Goal: Task Accomplishment & Management: Manage account settings

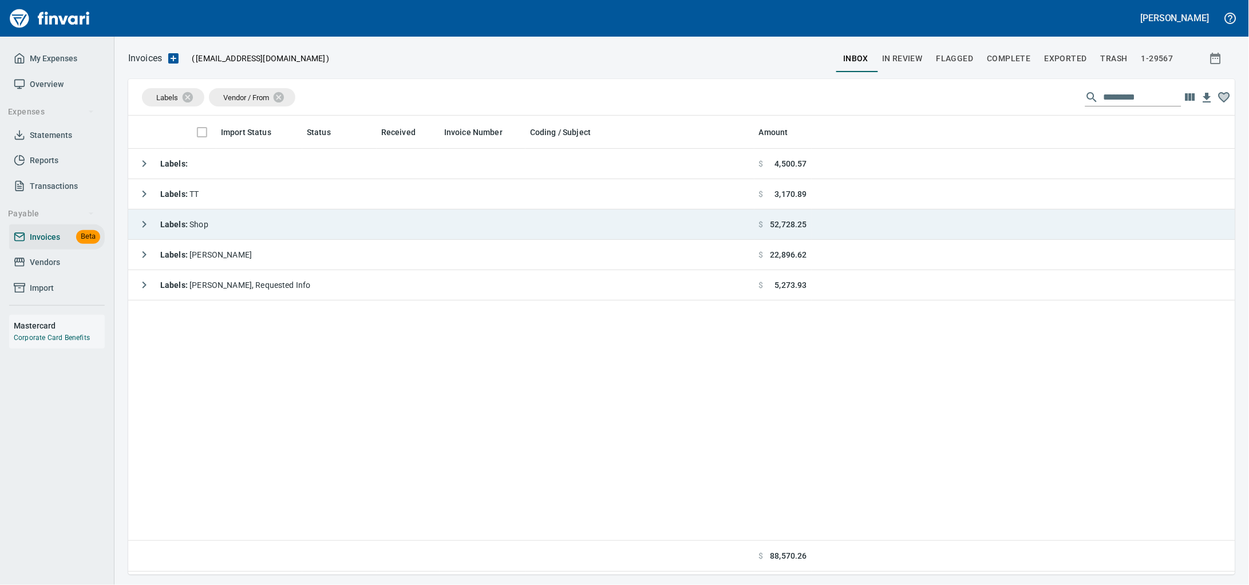
scroll to position [449, 1085]
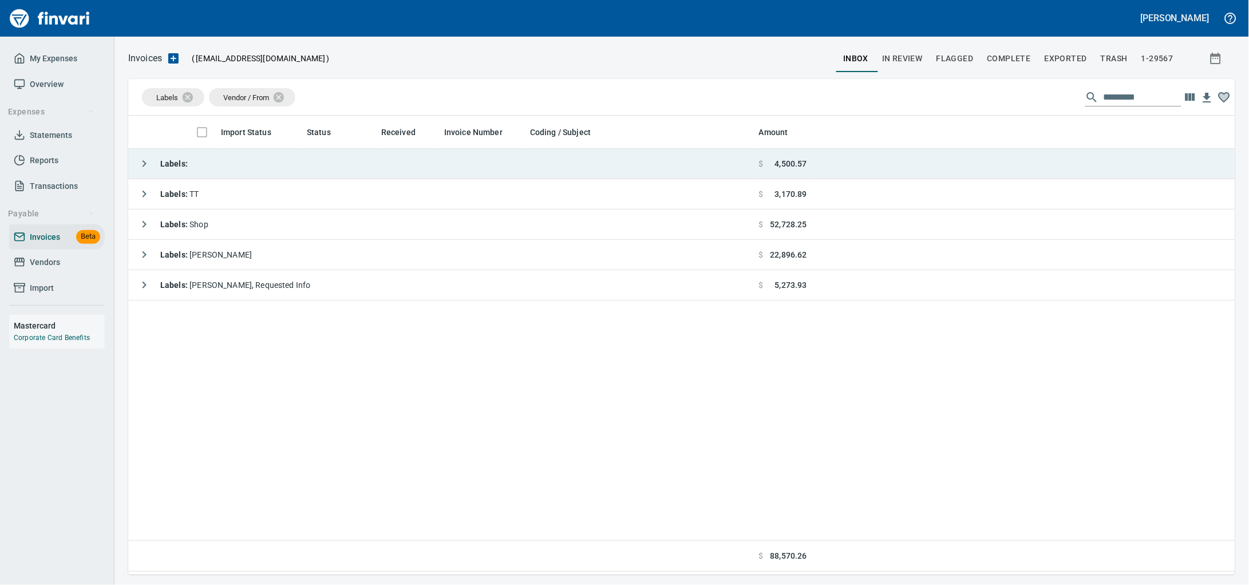
click at [246, 159] on td "Labels :" at bounding box center [441, 164] width 626 height 30
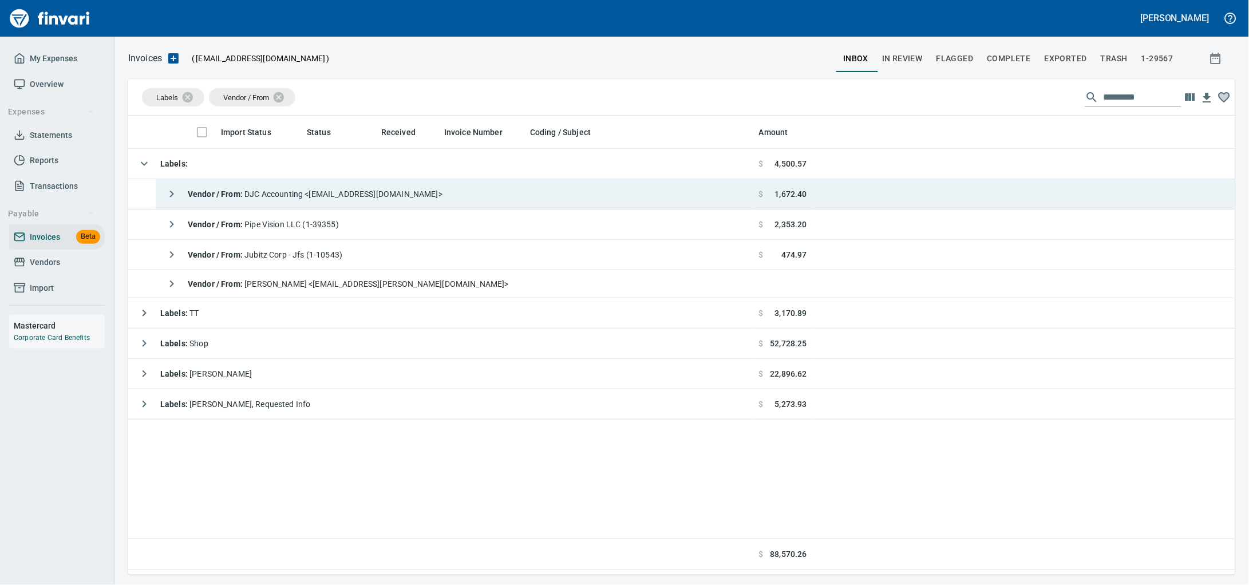
click at [282, 199] on span "Vendor / From : DJC Accounting <[EMAIL_ADDRESS][DOMAIN_NAME]>" at bounding box center [315, 193] width 255 height 9
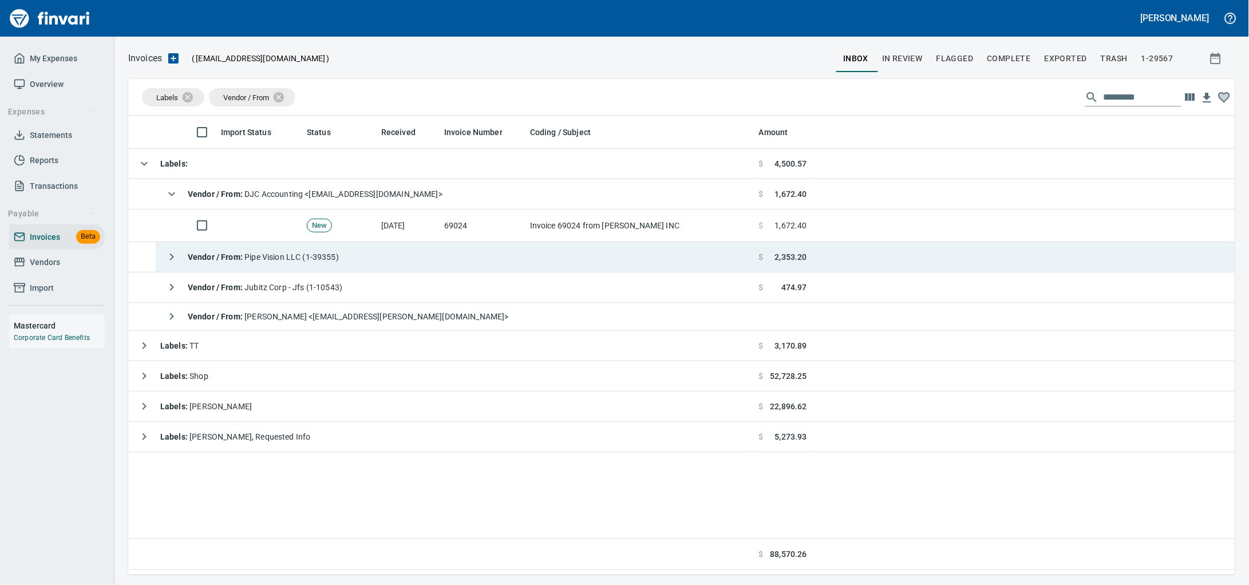
click at [643, 272] on td "Vendor / From : Pipe Vision LLC (1-39355)" at bounding box center [455, 257] width 599 height 30
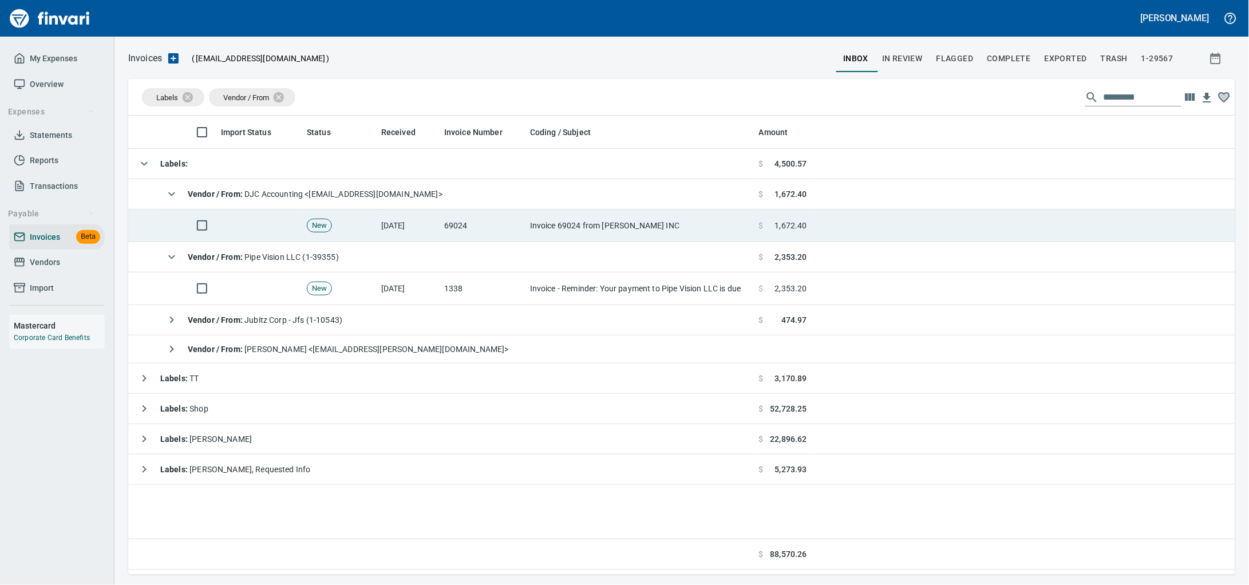
click at [627, 223] on td "Invoice 69024 from [PERSON_NAME] INC" at bounding box center [639, 226] width 229 height 33
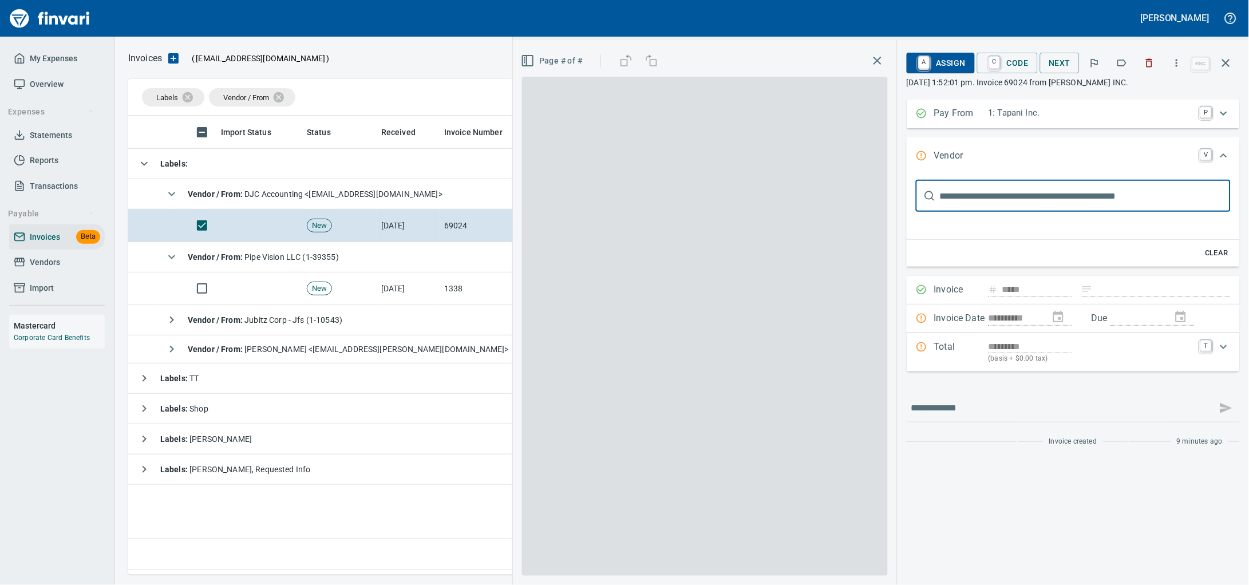
scroll to position [449, 1085]
click at [1116, 65] on icon "button" at bounding box center [1121, 62] width 11 height 11
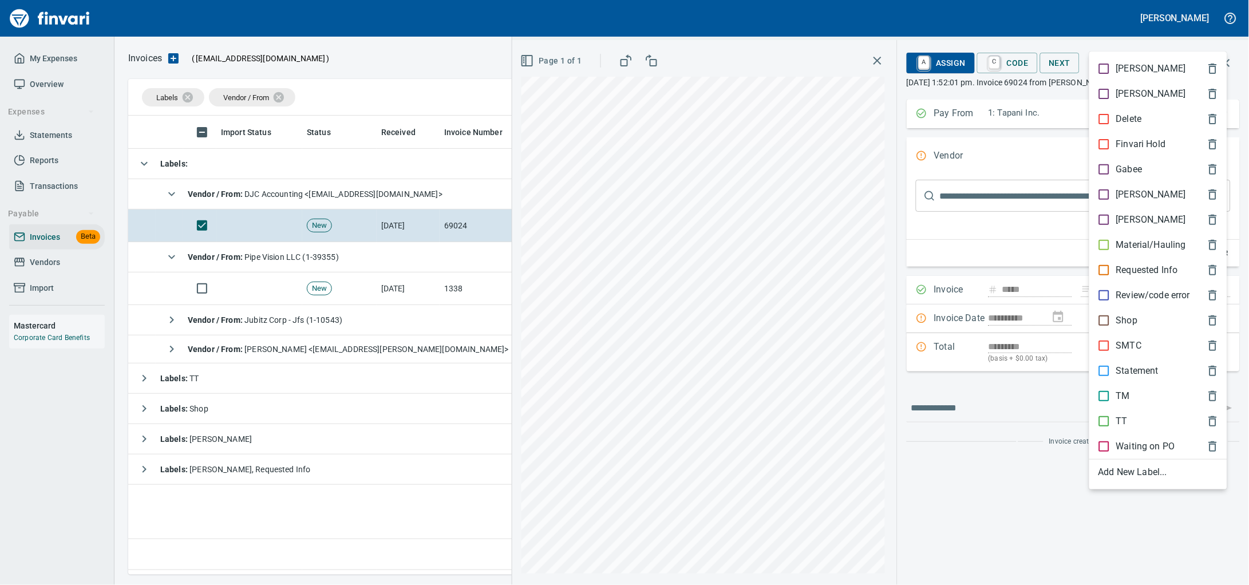
click at [1136, 252] on p "Material/Hauling" at bounding box center [1151, 245] width 70 height 14
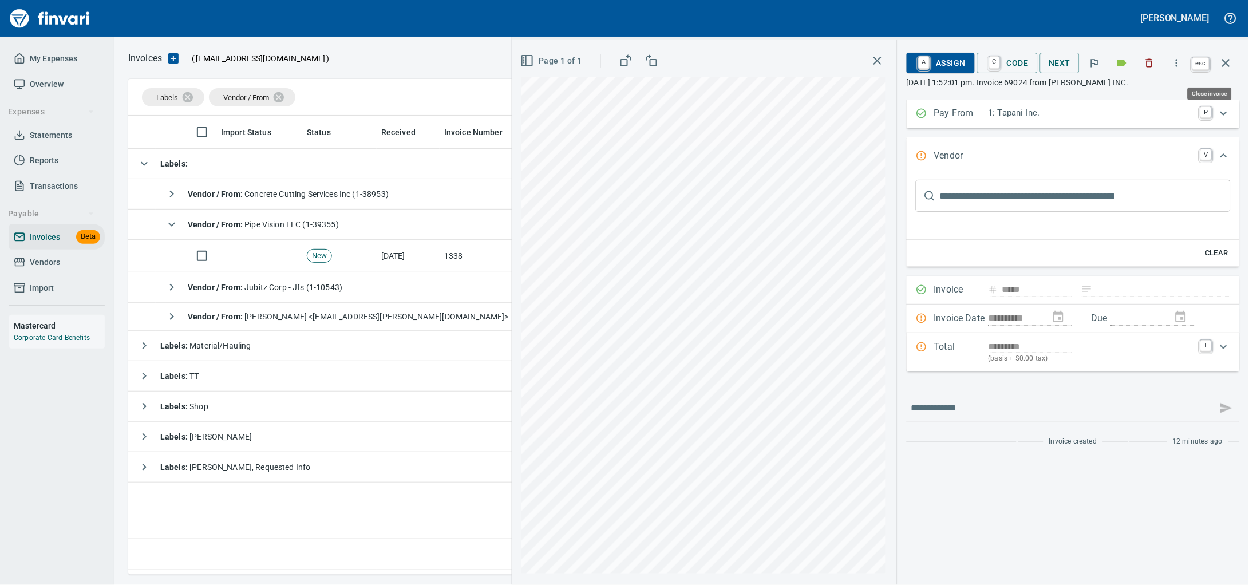
click at [1220, 68] on icon "button" at bounding box center [1226, 63] width 14 height 14
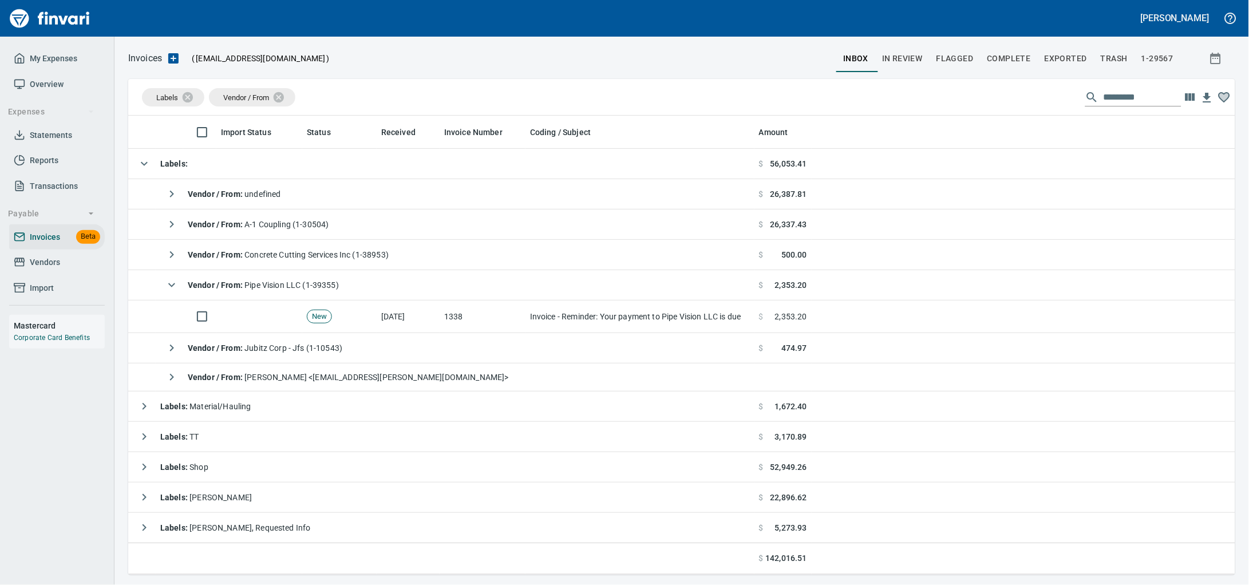
scroll to position [449, 1085]
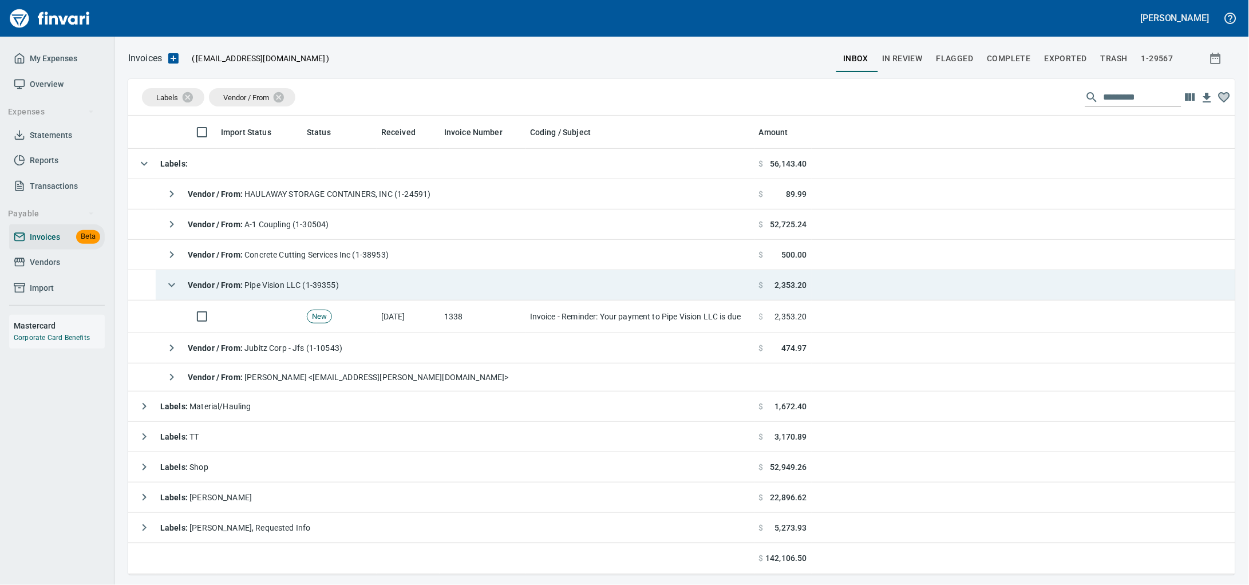
click at [426, 274] on td "Vendor / From : Pipe Vision LLC (1-39355)" at bounding box center [455, 285] width 599 height 30
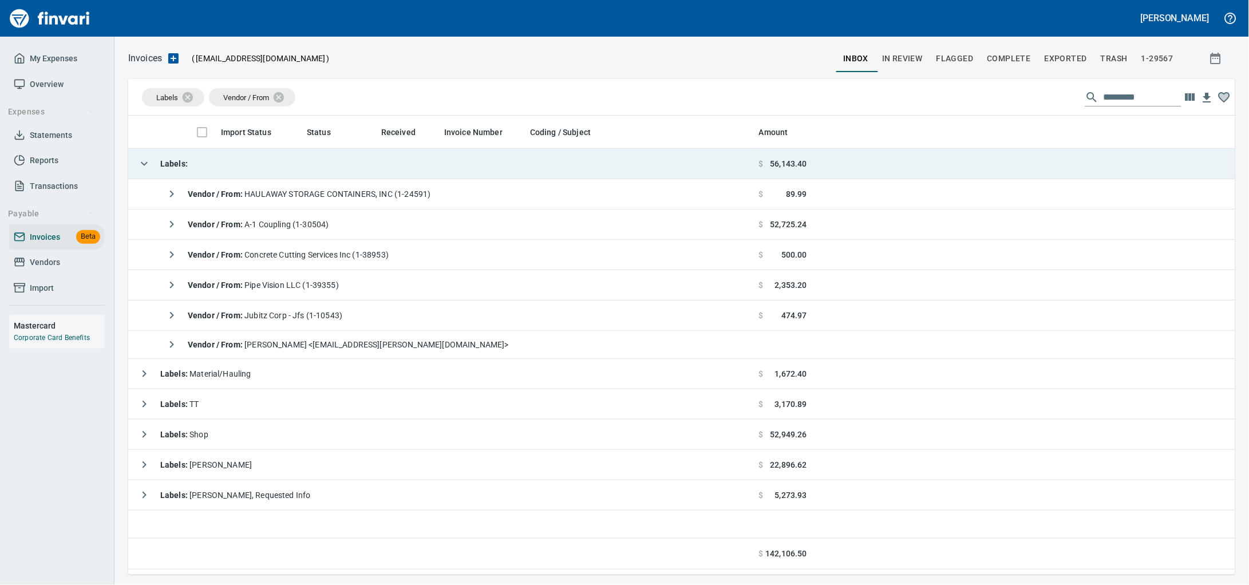
click at [392, 171] on td "Labels :" at bounding box center [441, 164] width 626 height 30
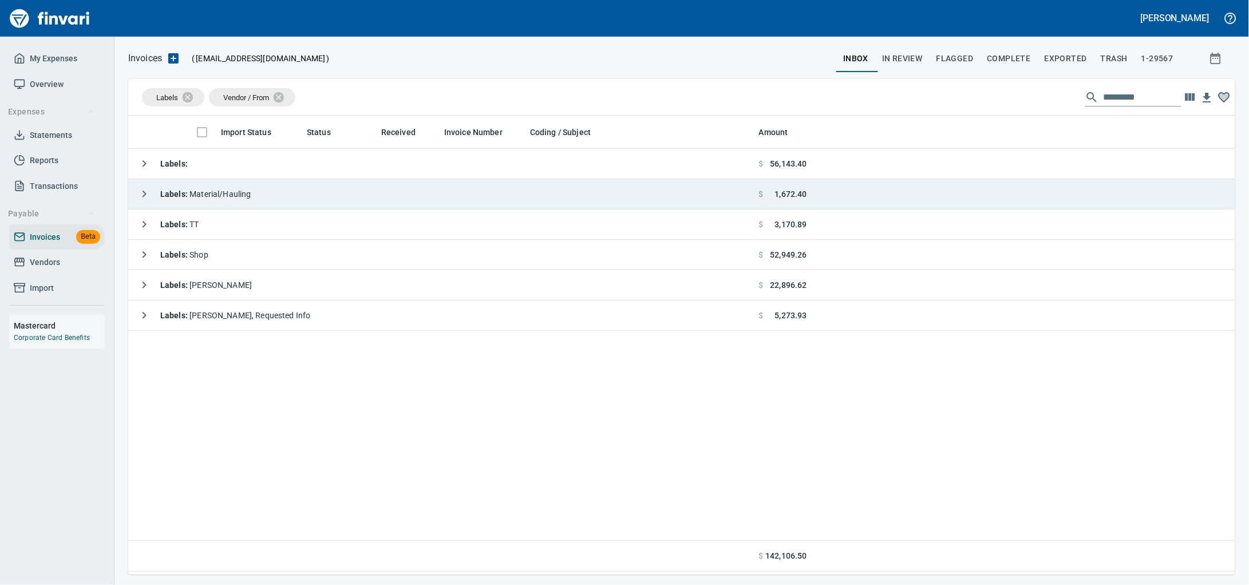
click at [335, 197] on td "Labels : Material/Hauling" at bounding box center [441, 194] width 626 height 30
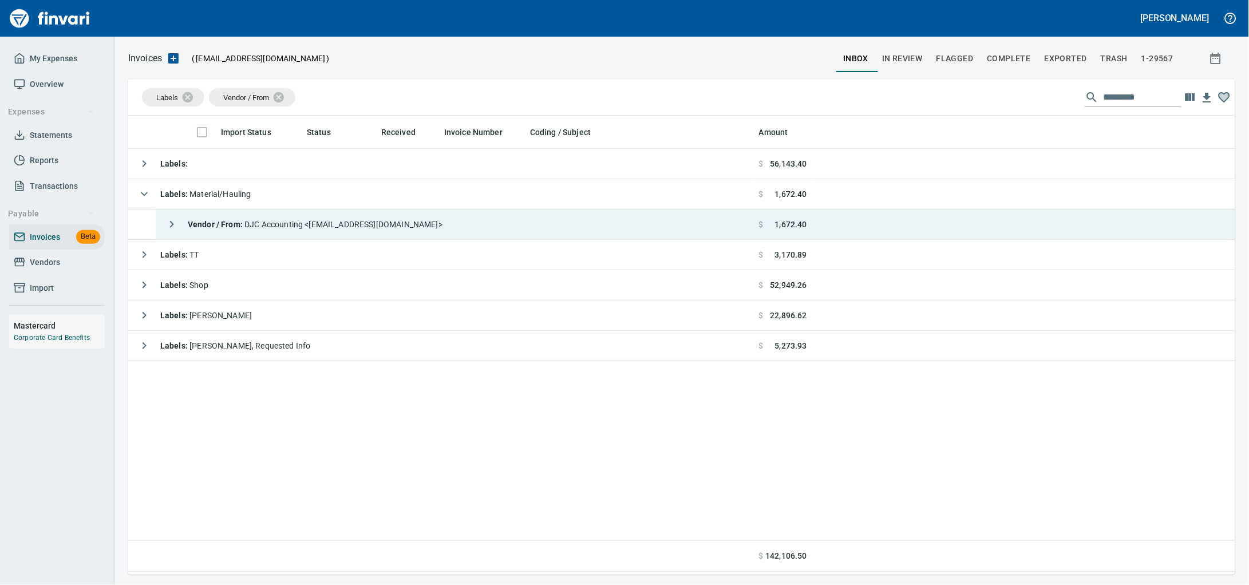
click at [345, 226] on span "Vendor / From : DJC Accounting <[EMAIL_ADDRESS][DOMAIN_NAME]>" at bounding box center [315, 224] width 255 height 9
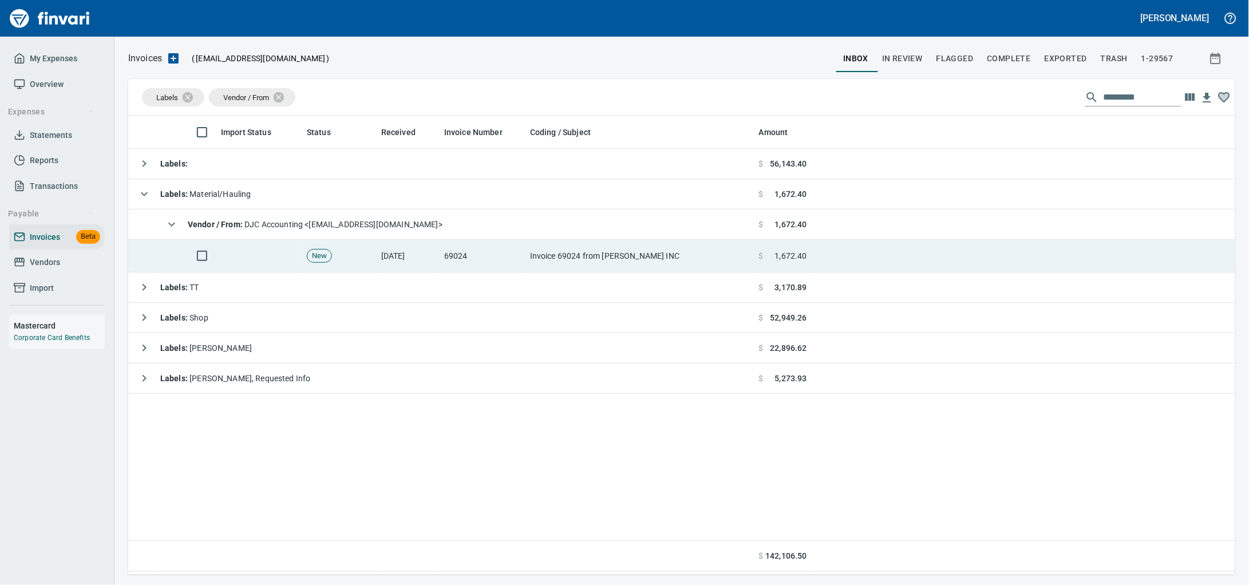
click at [505, 262] on td "69024" at bounding box center [483, 256] width 86 height 33
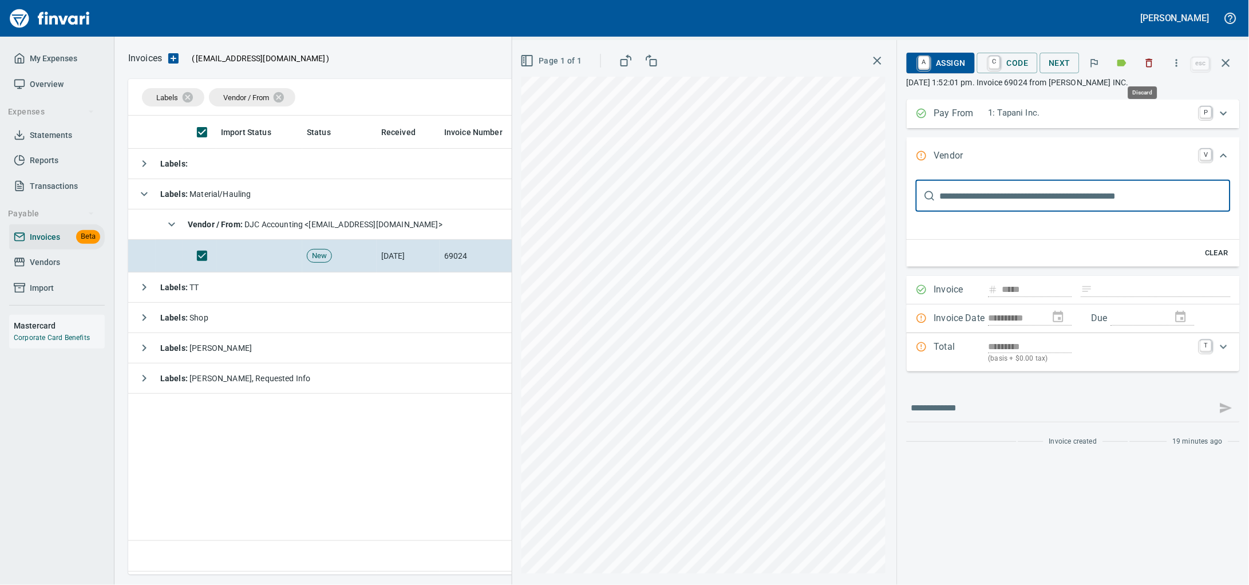
click at [1144, 68] on icon "button" at bounding box center [1149, 62] width 11 height 11
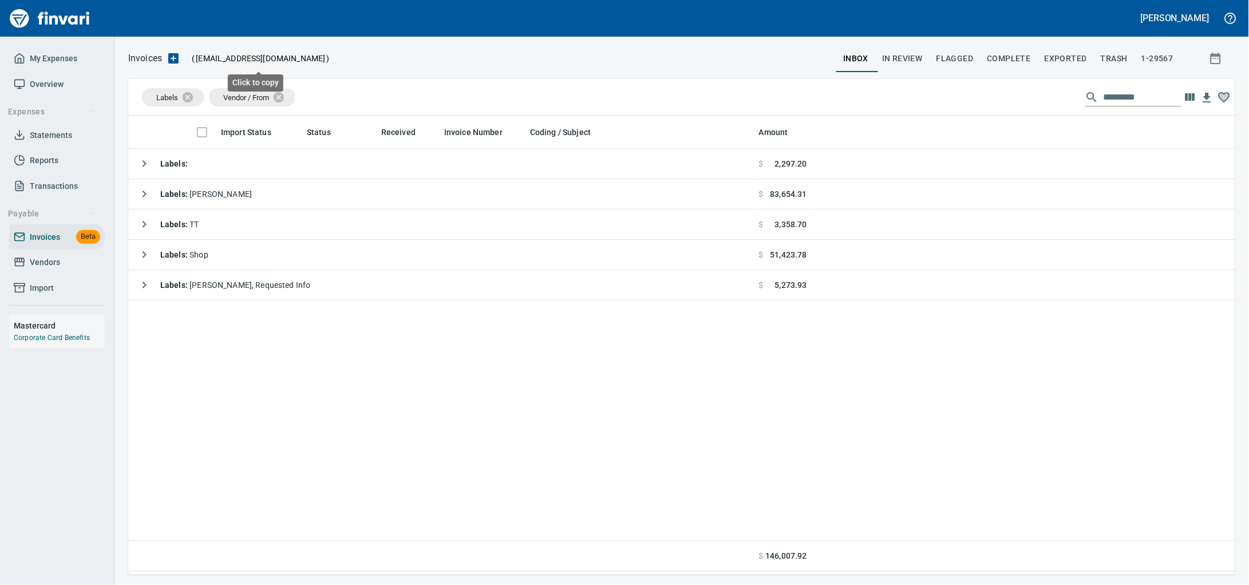
scroll to position [449, 1085]
